Goal: Transaction & Acquisition: Purchase product/service

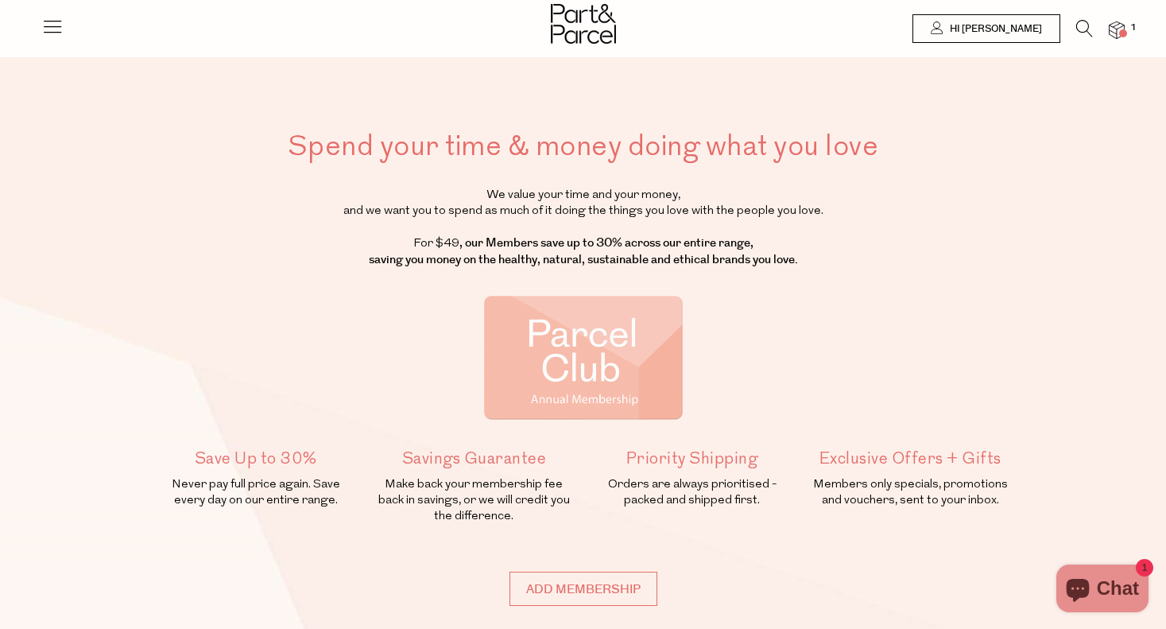
click at [61, 22] on icon at bounding box center [52, 26] width 22 height 22
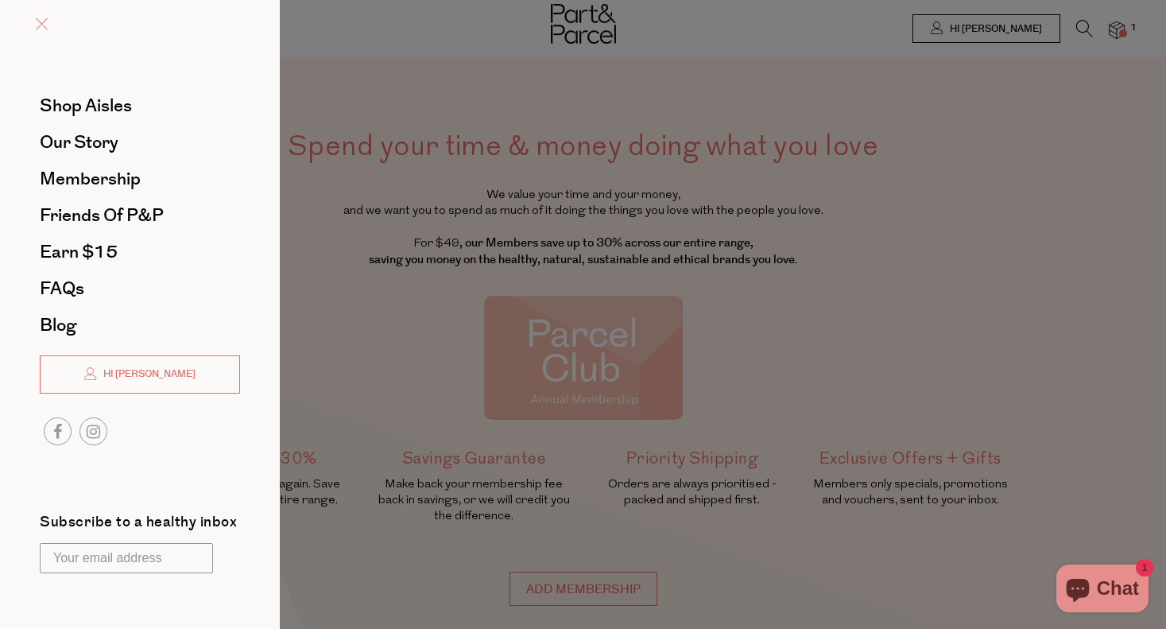
click at [43, 20] on span at bounding box center [42, 24] width 12 height 12
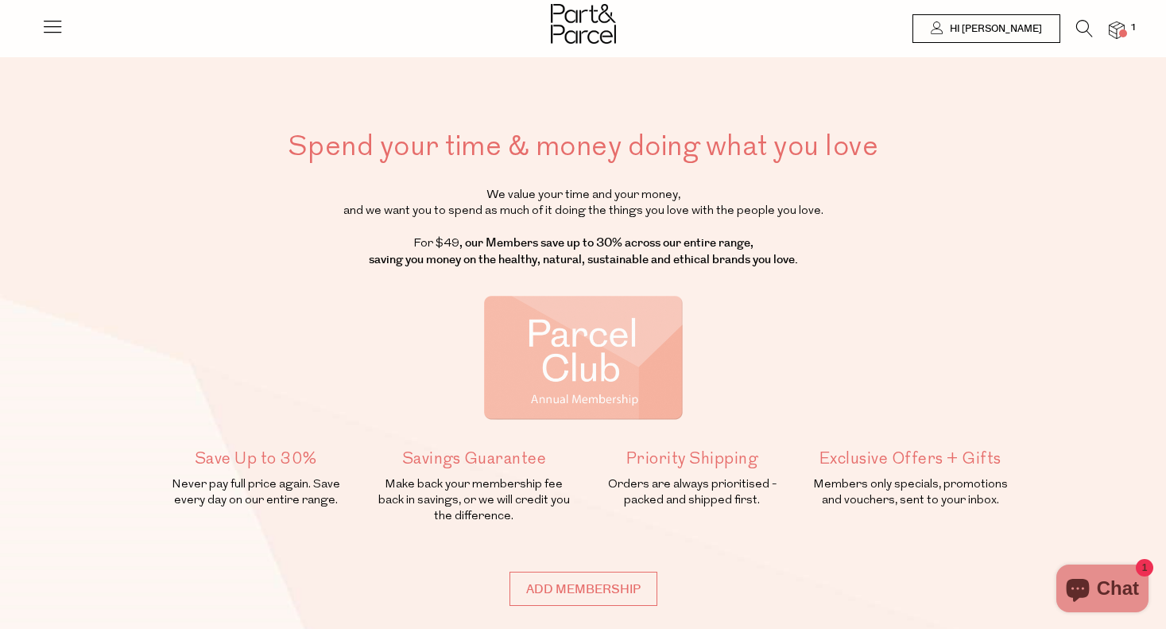
click at [1081, 25] on icon at bounding box center [1084, 28] width 17 height 17
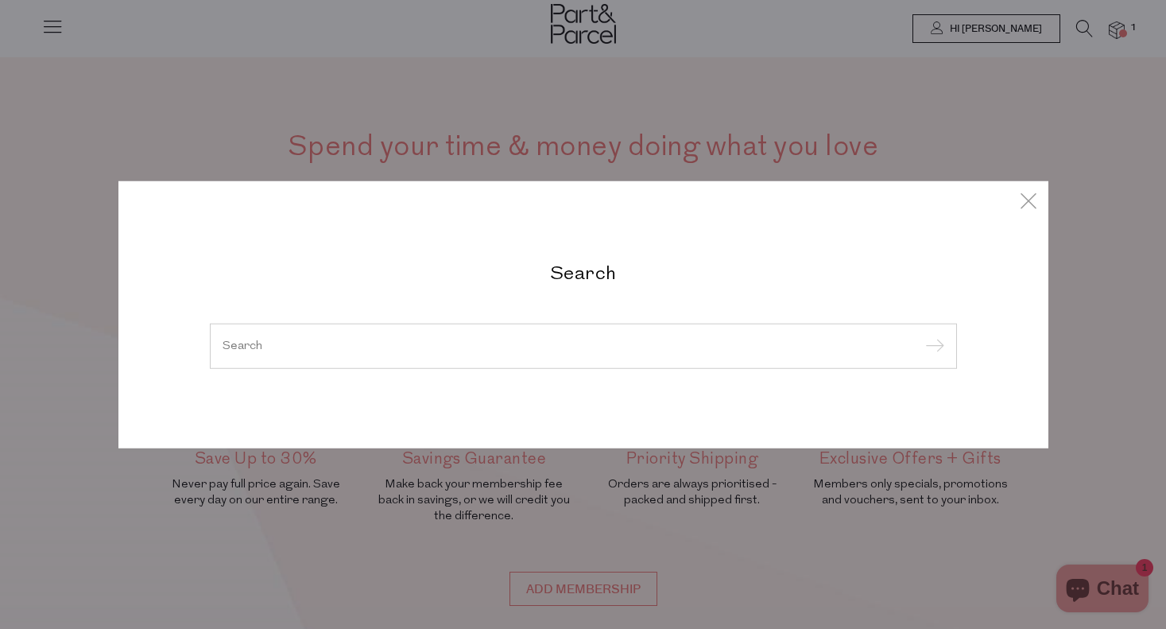
click at [382, 351] on input "search" at bounding box center [584, 345] width 722 height 12
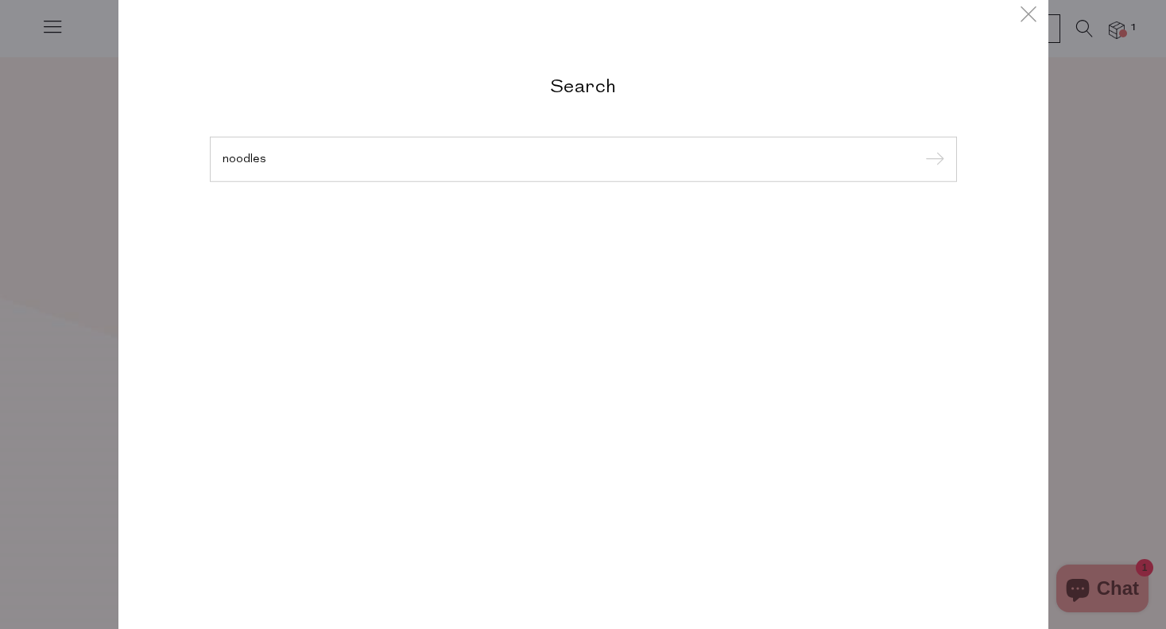
type input "noodles"
click at [932, 160] on input "submit" at bounding box center [932, 160] width 24 height 24
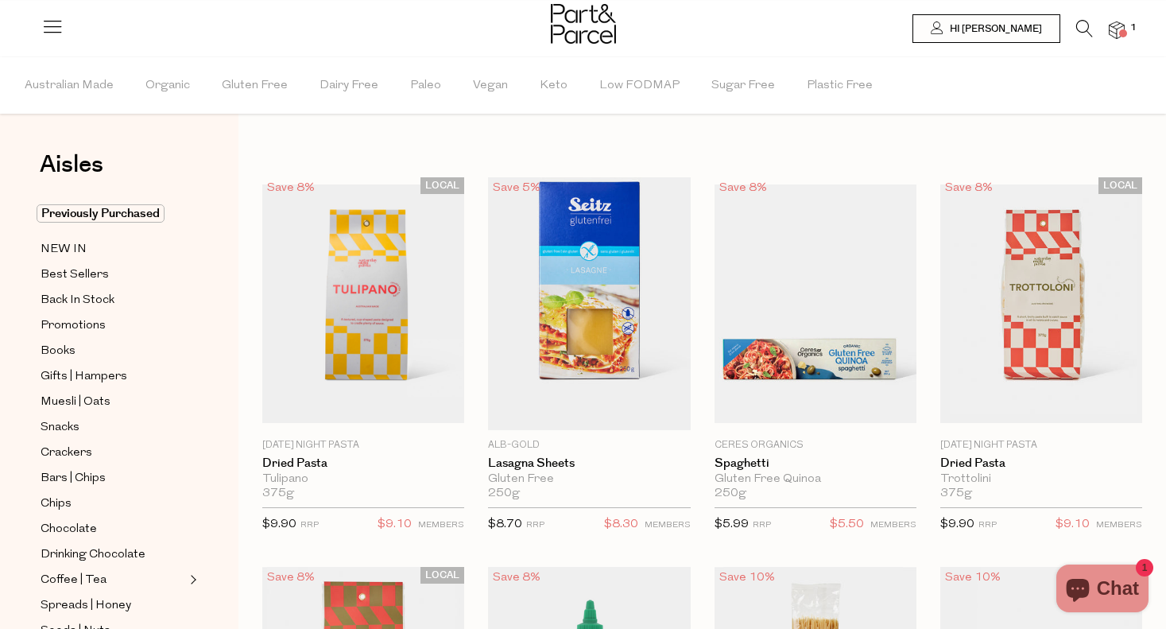
click at [1085, 26] on icon at bounding box center [1084, 28] width 17 height 17
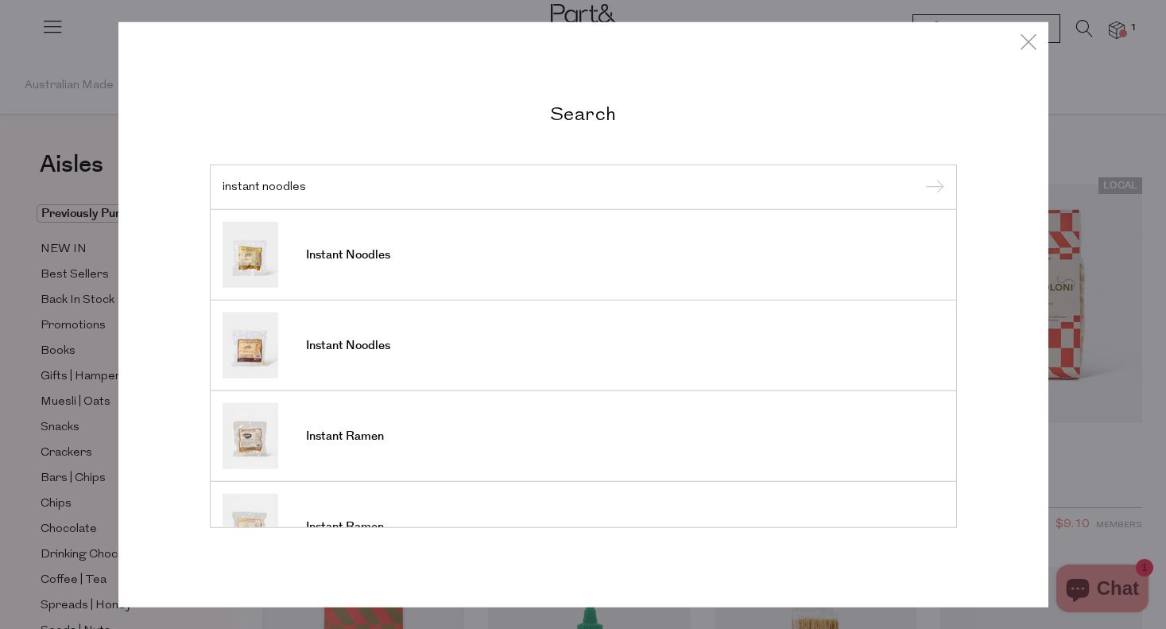
type input "instant noodles"
click at [932, 188] on input "submit" at bounding box center [932, 188] width 24 height 24
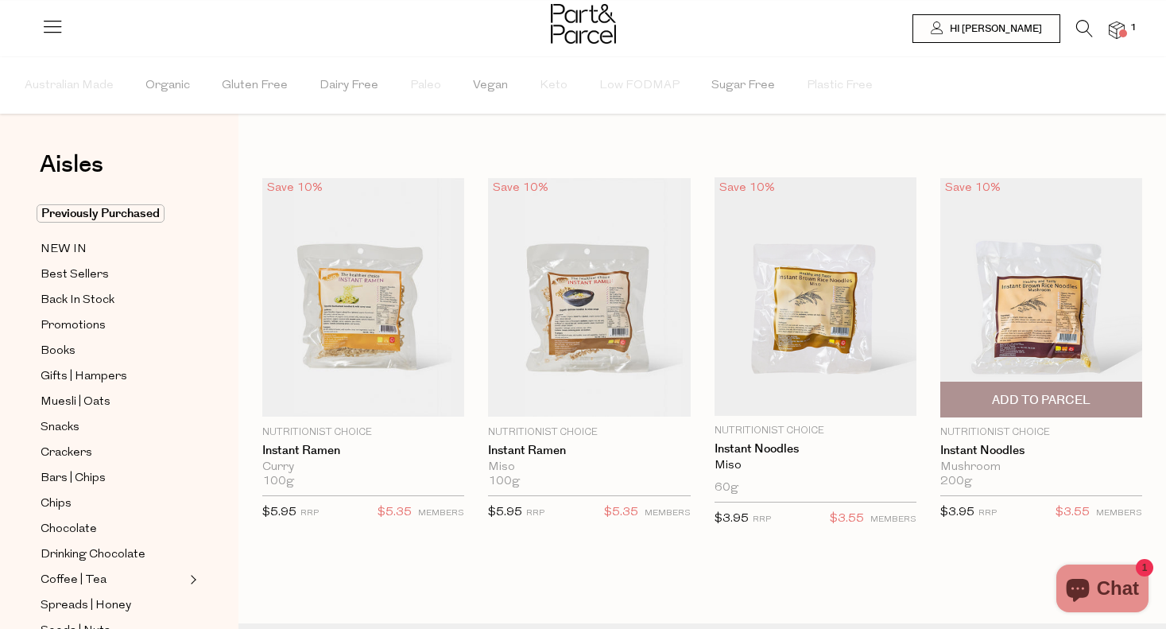
click at [1064, 395] on span "Add To Parcel" at bounding box center [1041, 400] width 99 height 17
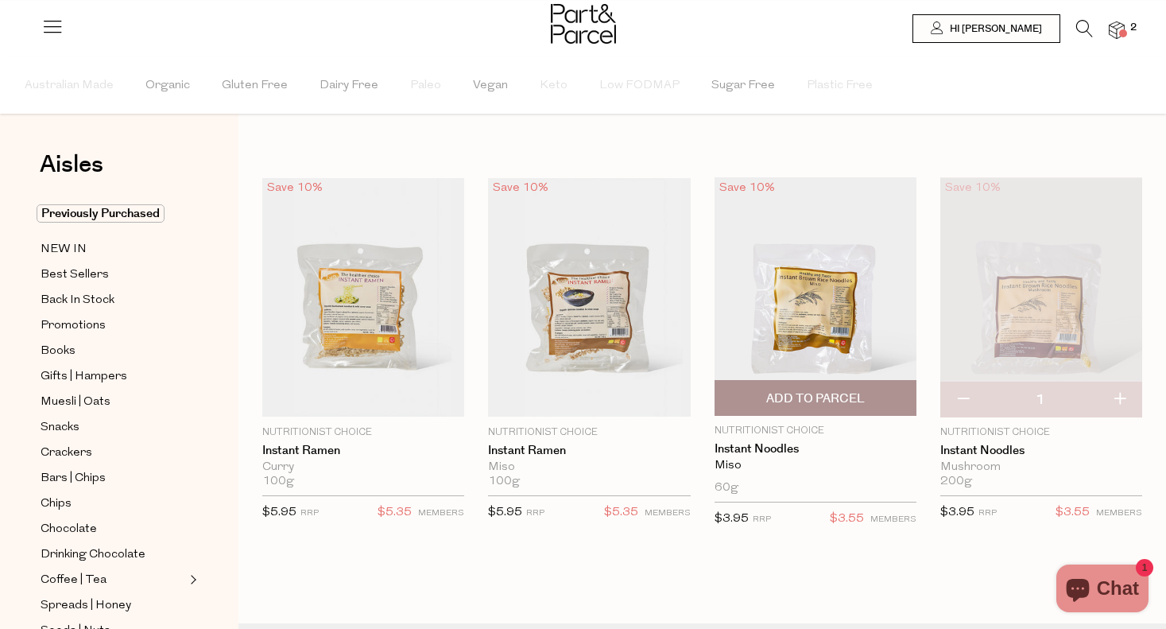
click at [861, 391] on span "Add To Parcel" at bounding box center [815, 398] width 99 height 17
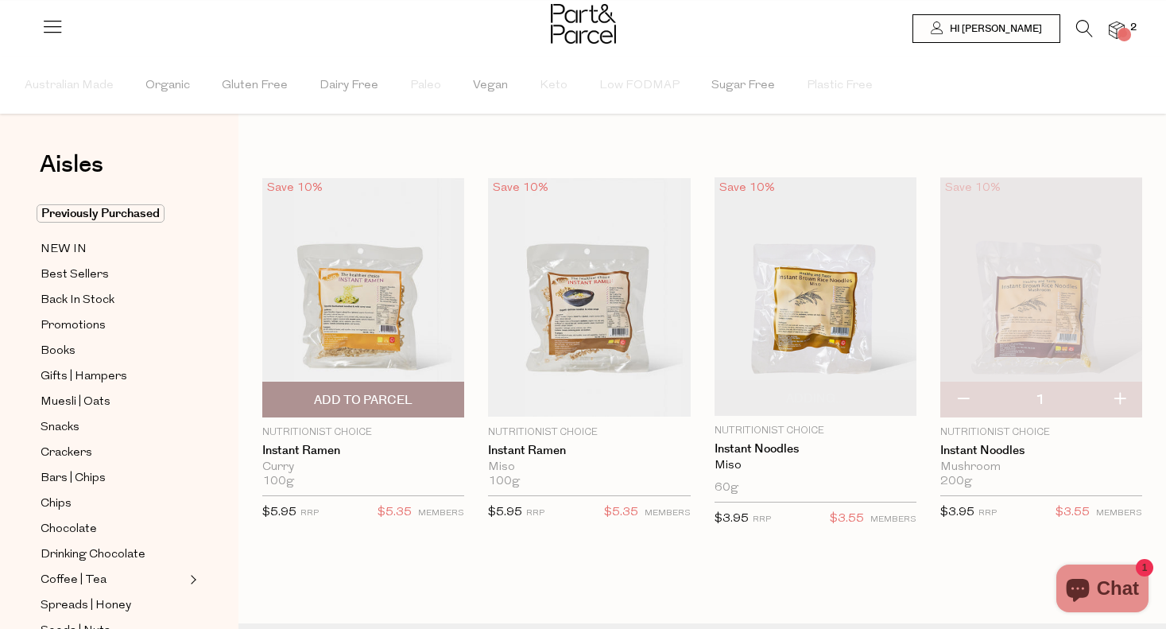
click at [378, 289] on img at bounding box center [363, 297] width 202 height 238
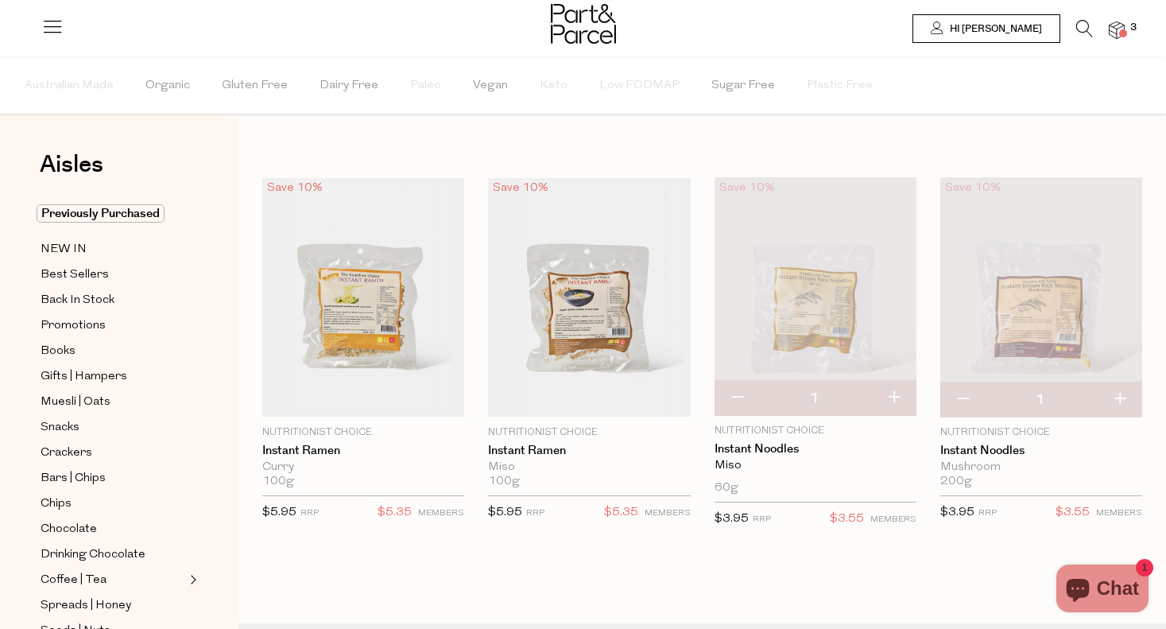
click at [1110, 463] on div "Mushroom" at bounding box center [1041, 467] width 202 height 14
click at [1126, 393] on button "button" at bounding box center [1119, 399] width 45 height 35
type input "2"
click at [1085, 29] on icon at bounding box center [1084, 28] width 17 height 17
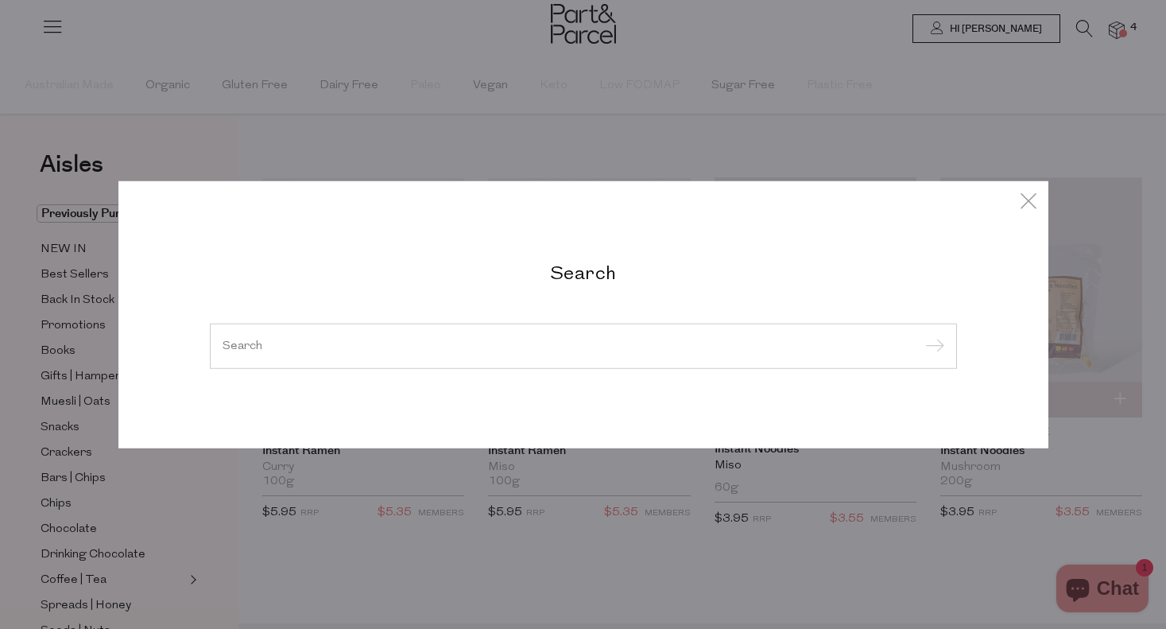
click at [1131, 24] on div "Search" at bounding box center [583, 314] width 1166 height 629
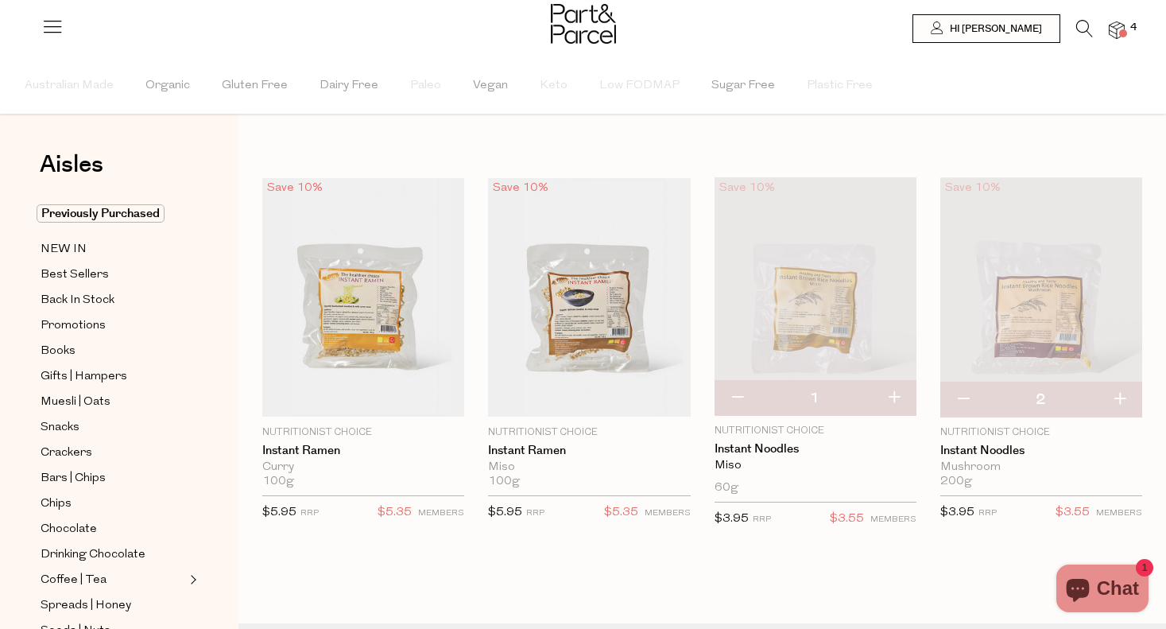
click at [1125, 25] on div at bounding box center [583, 26] width 1166 height 52
click at [1120, 30] on span at bounding box center [1123, 33] width 8 height 8
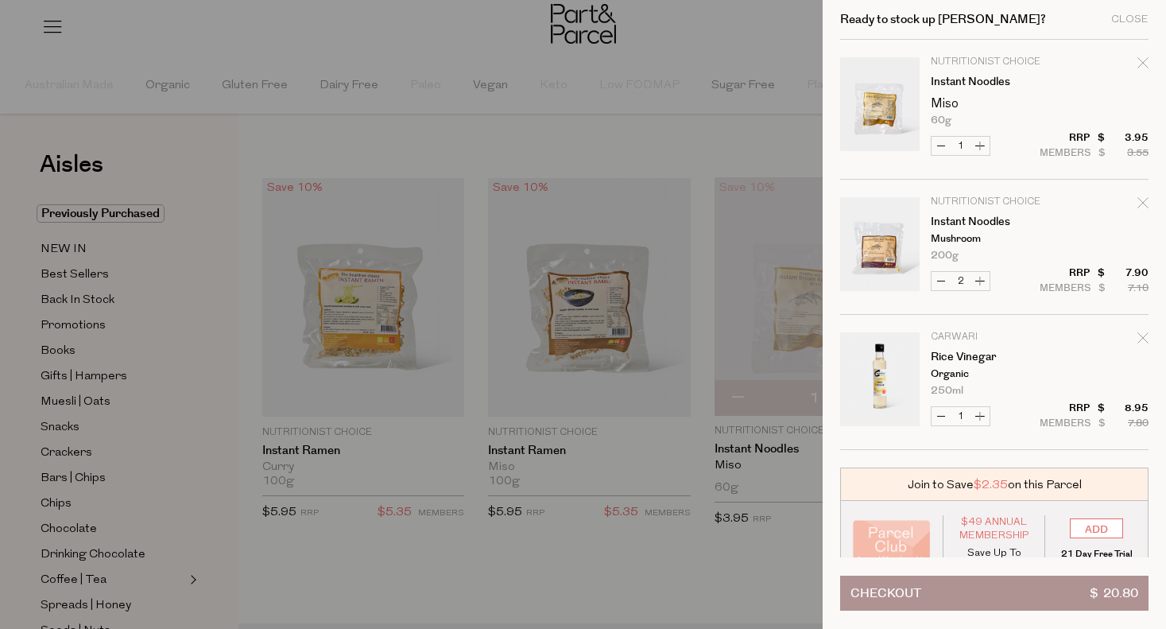
click at [565, 99] on div at bounding box center [583, 314] width 1166 height 629
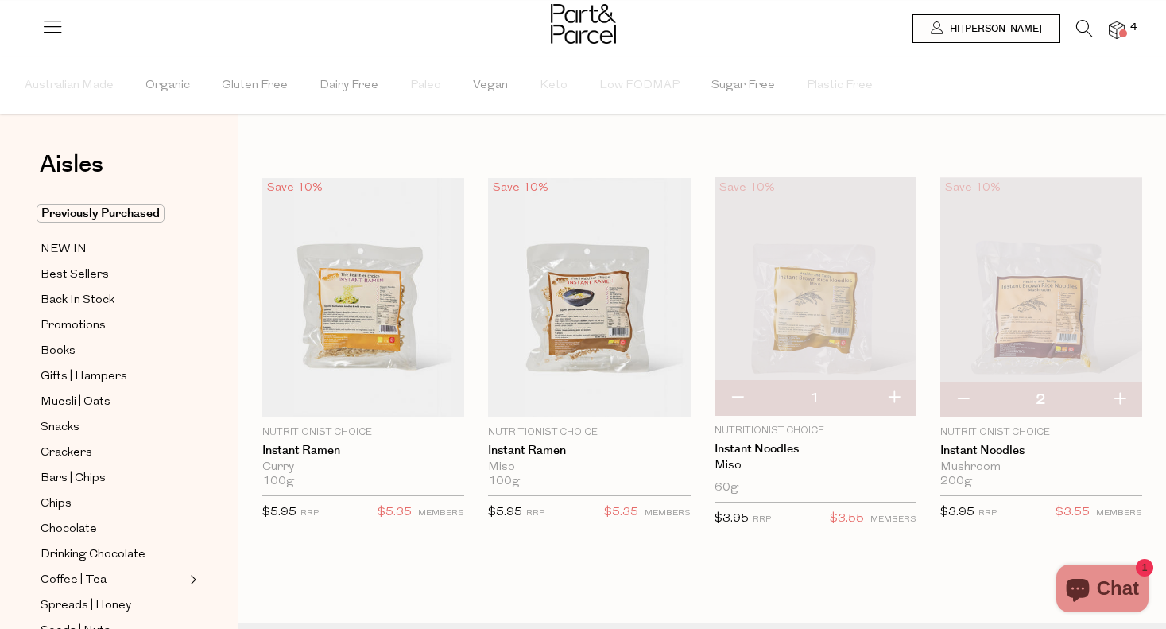
click at [1082, 25] on icon at bounding box center [1084, 28] width 17 height 17
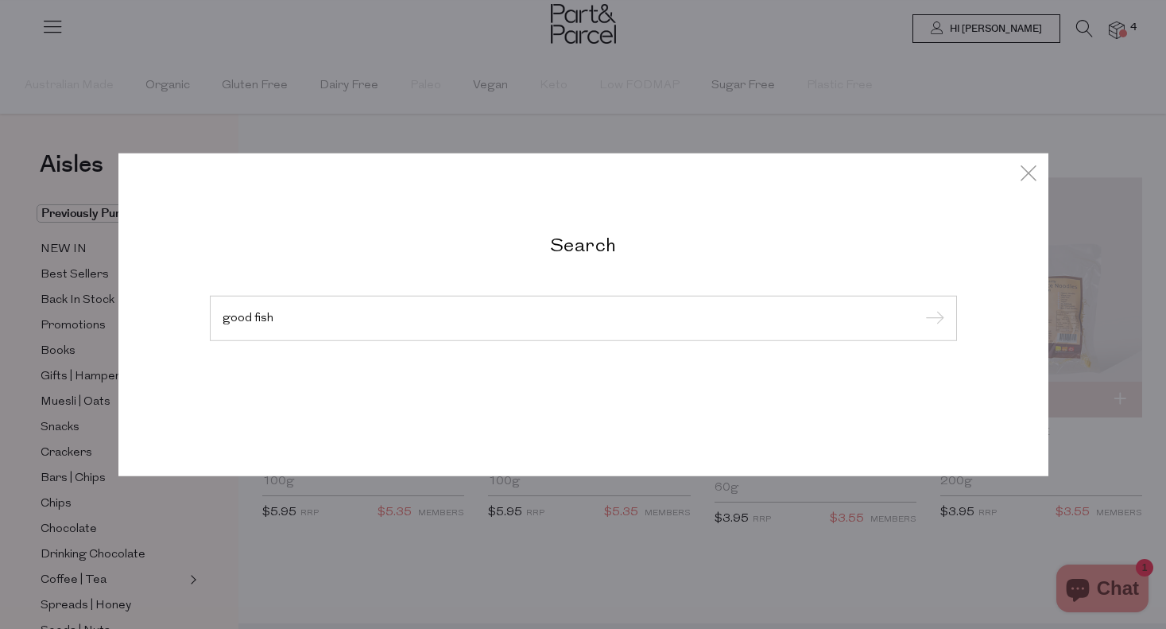
type input "good fish"
click at [932, 319] on input "submit" at bounding box center [932, 319] width 24 height 24
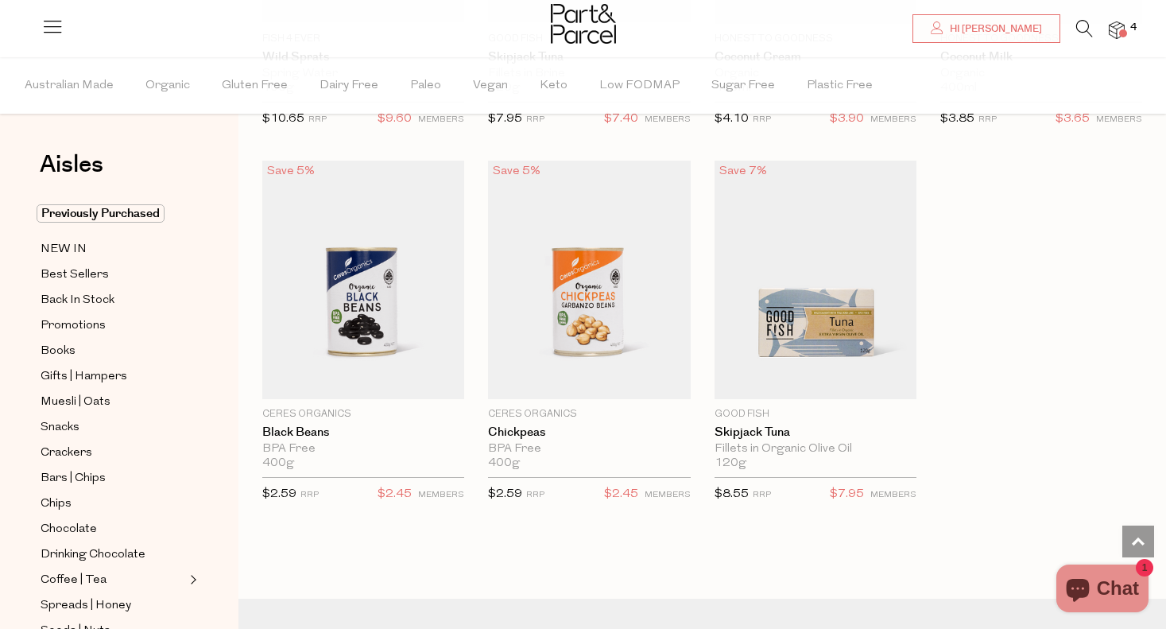
scroll to position [1572, 0]
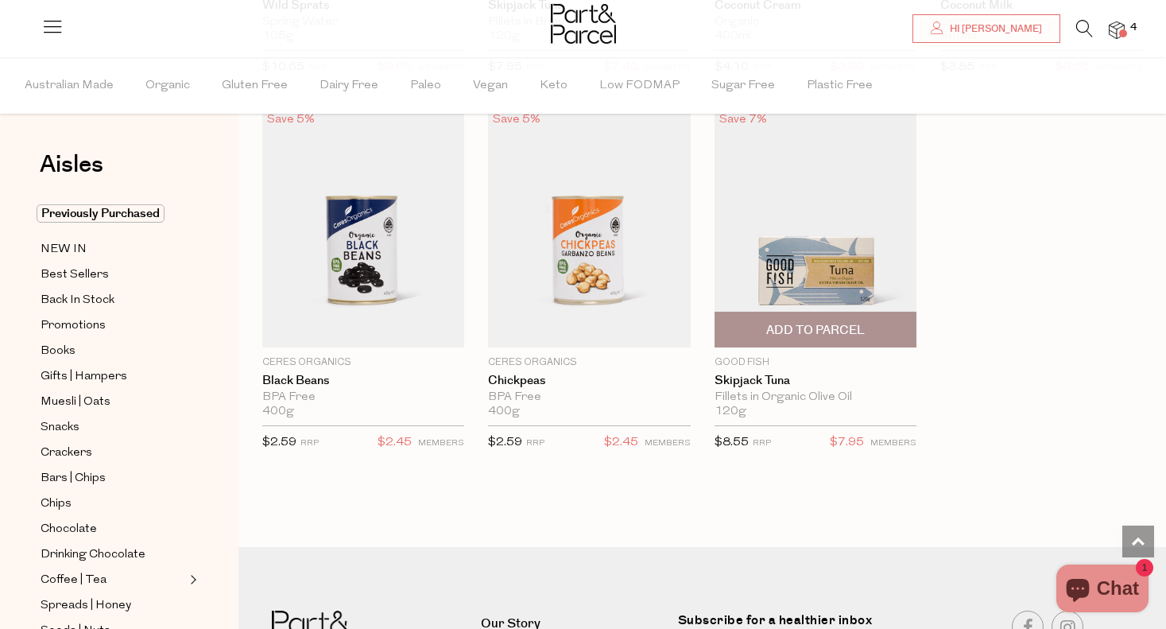
click at [853, 250] on img at bounding box center [816, 228] width 202 height 238
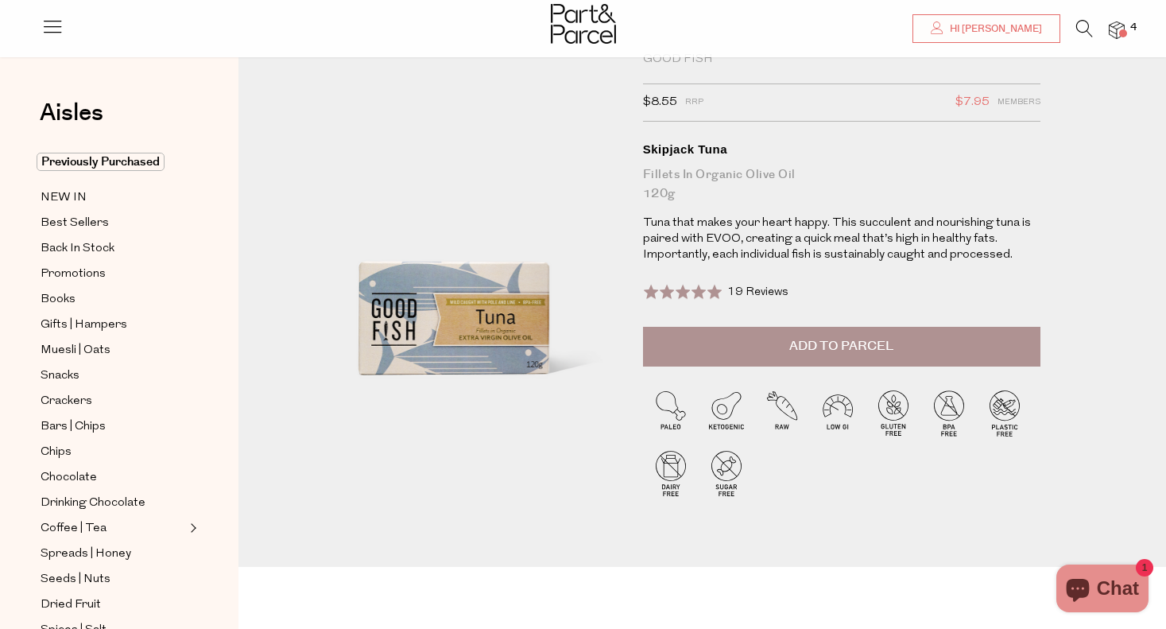
scroll to position [49, 0]
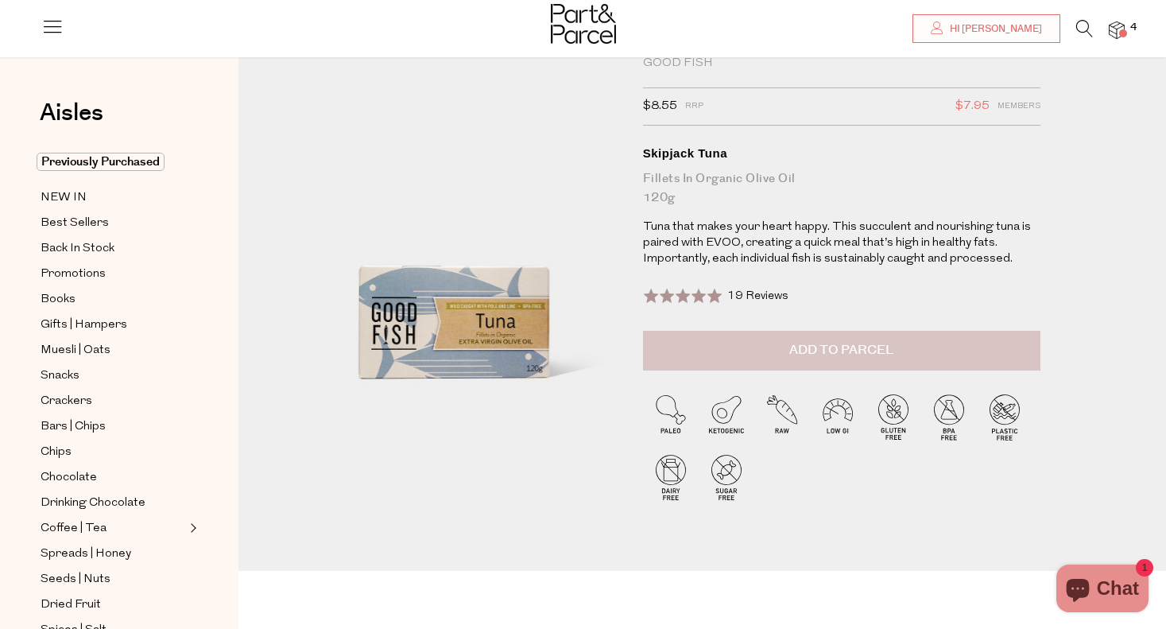
click at [833, 343] on span "Add to Parcel" at bounding box center [841, 350] width 104 height 18
click at [1011, 344] on button "button" at bounding box center [1017, 348] width 45 height 35
type input "2"
click at [1018, 348] on button "button" at bounding box center [1017, 348] width 45 height 35
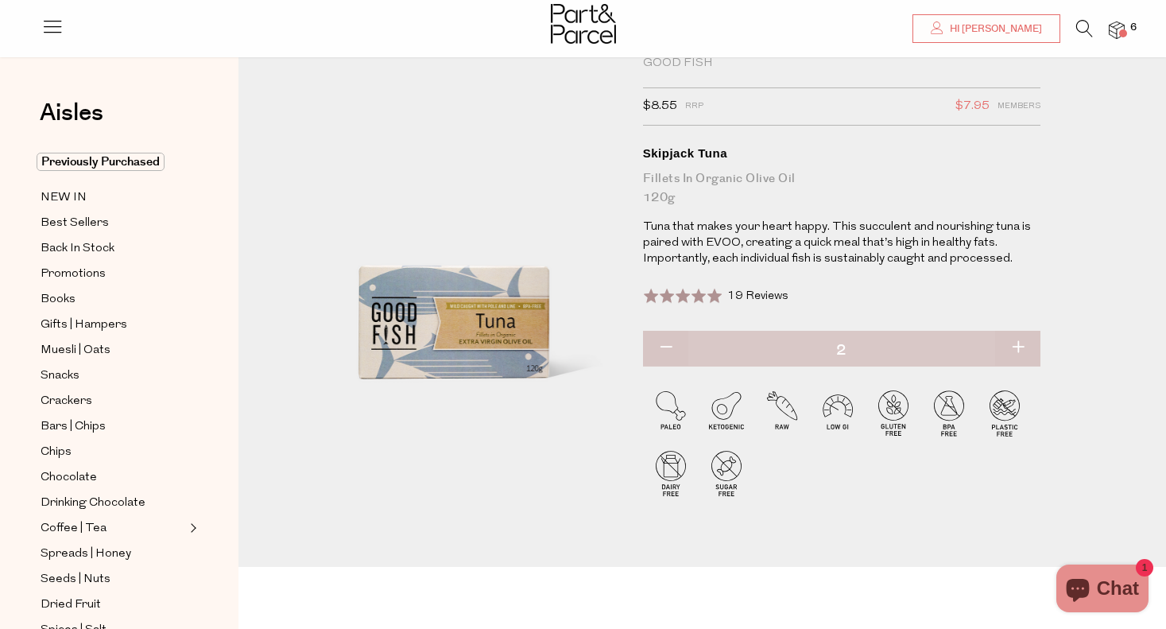
type input "3"
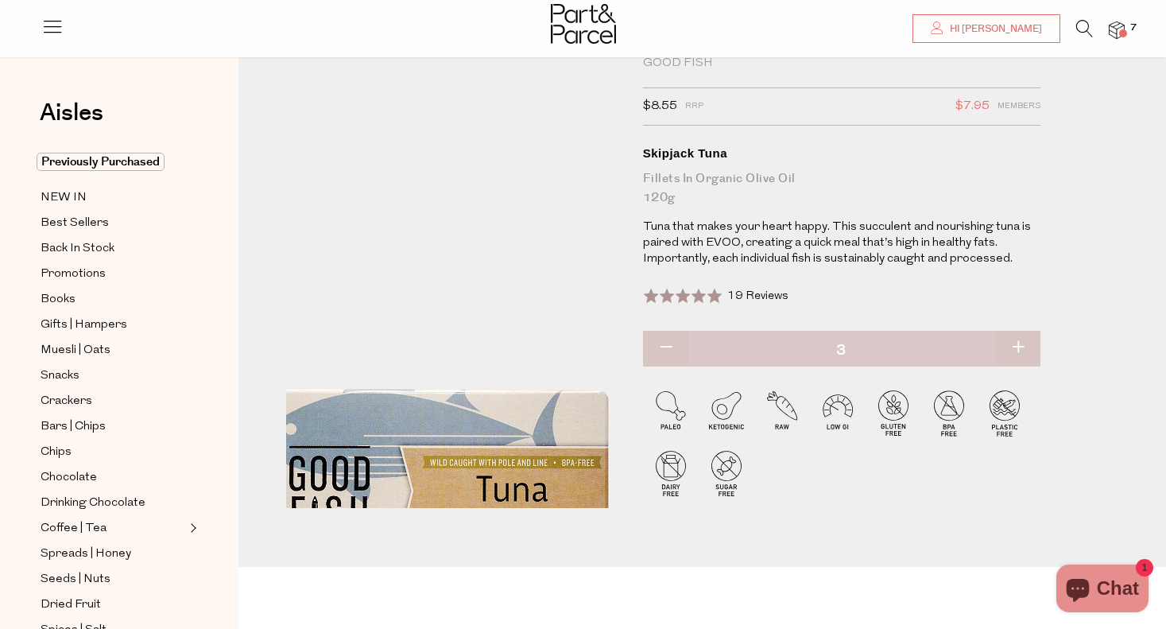
click at [474, 135] on img at bounding box center [434, 364] width 599 height 707
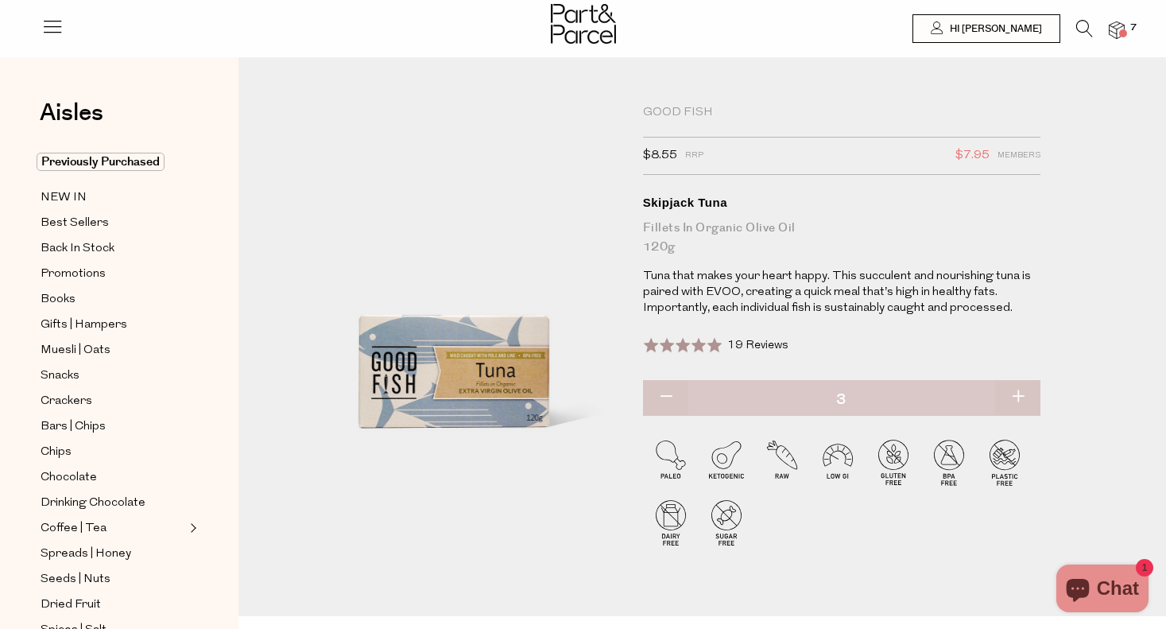
scroll to position [0, 0]
click at [1090, 22] on icon at bounding box center [1084, 28] width 17 height 17
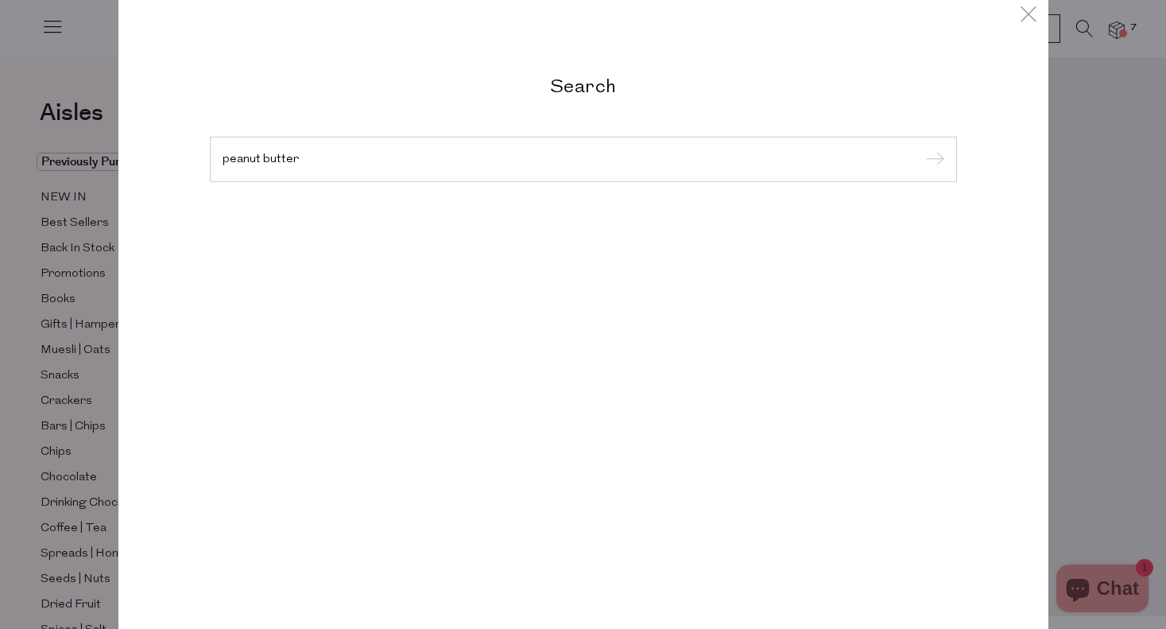
type input "peanut butter"
click at [932, 160] on input "submit" at bounding box center [932, 160] width 24 height 24
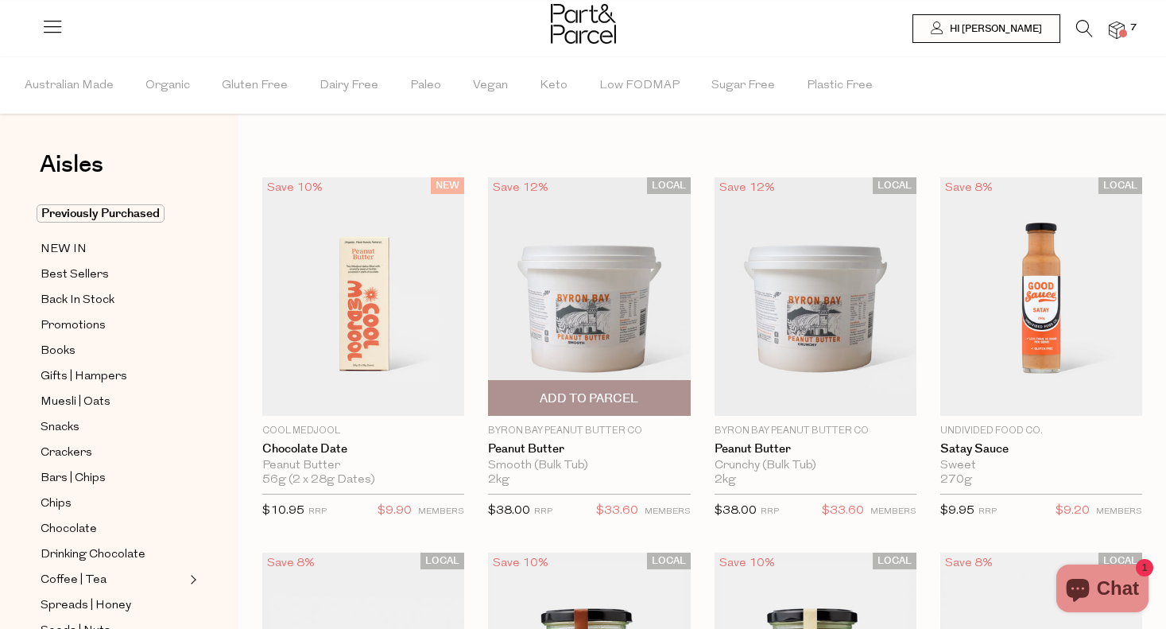
click at [613, 311] on img at bounding box center [589, 296] width 202 height 238
